Goal: Check status

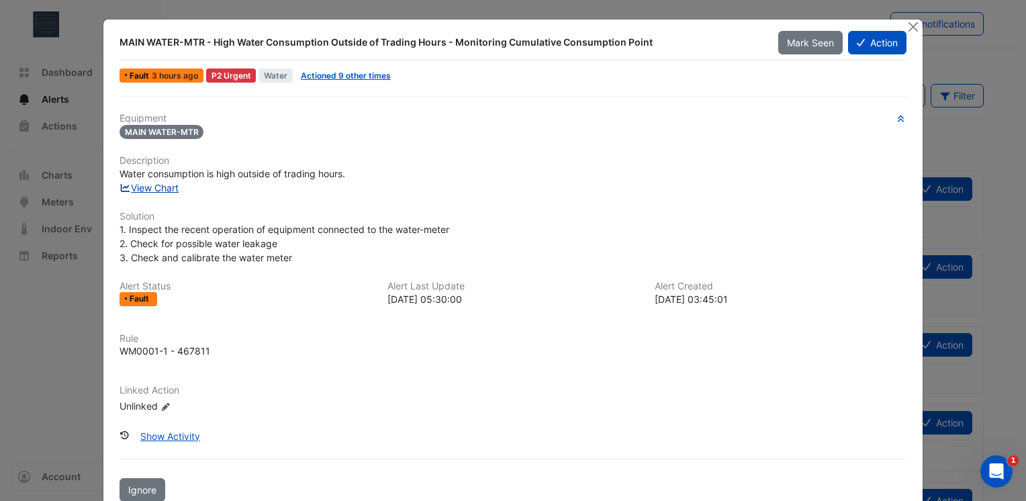
click at [161, 184] on link "View Chart" at bounding box center [150, 187] width 60 height 11
